Goal: Book appointment/travel/reservation

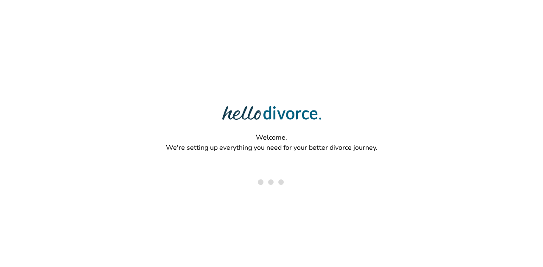
click at [153, 190] on div "Welcome. We're setting up everything you need for your better divorce journey." at bounding box center [271, 106] width 543 height 212
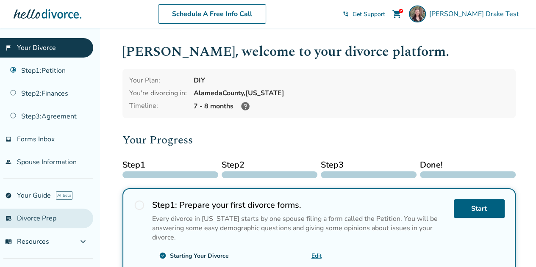
scroll to position [48, 0]
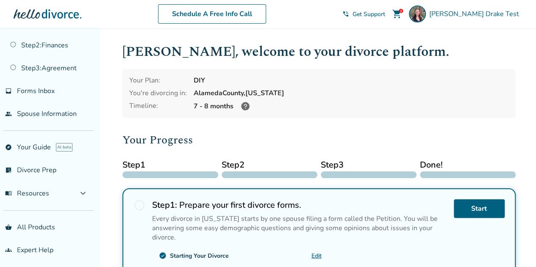
click at [140, 17] on div "Schedule A Free Info Call" at bounding box center [211, 13] width 261 height 19
